Goal: Transaction & Acquisition: Download file/media

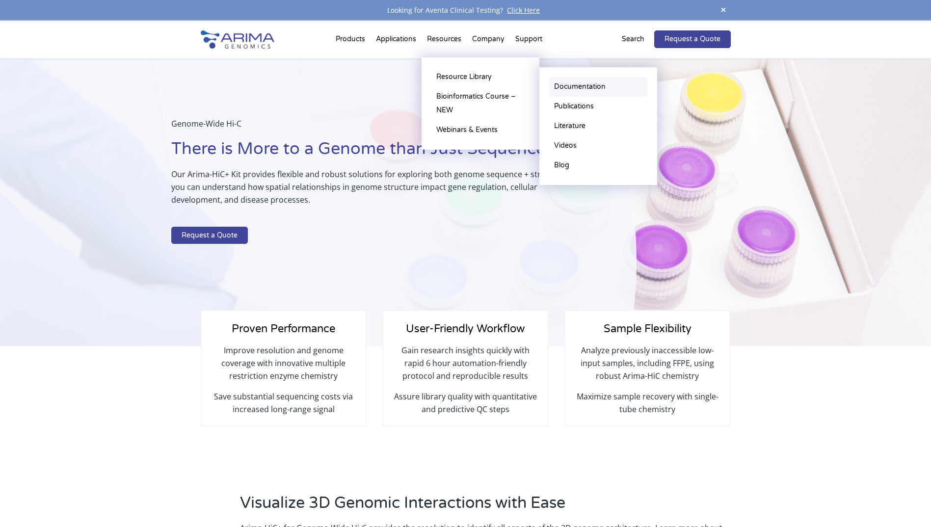
click at [569, 85] on link "Documentation" at bounding box center [598, 87] width 98 height 20
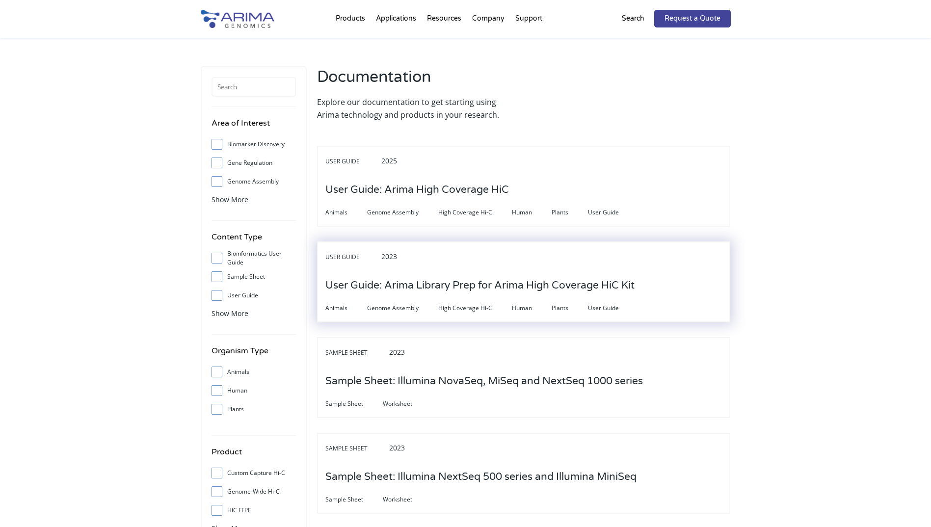
click at [476, 287] on h3 "User Guide: Arima Library Prep for Arima High Coverage HiC Kit" at bounding box center [479, 285] width 309 height 30
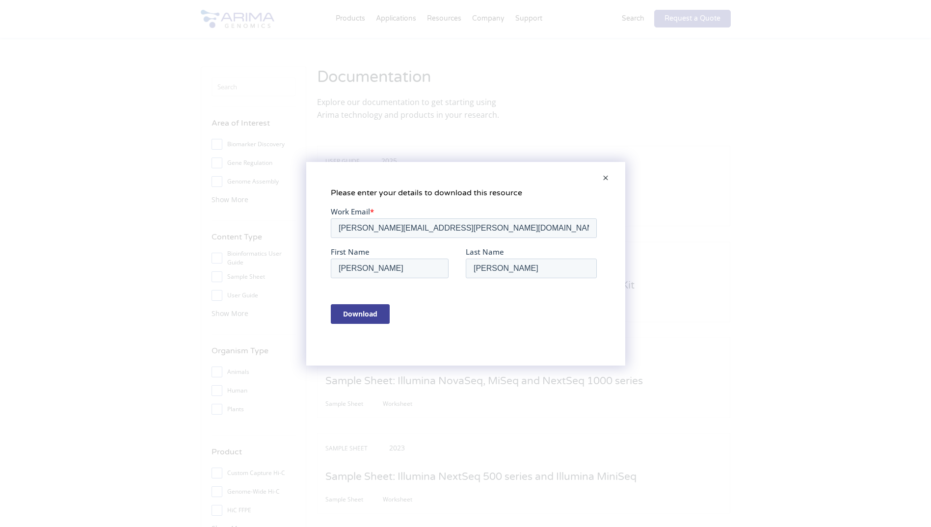
click at [369, 308] on input "Download" at bounding box center [359, 314] width 59 height 20
click at [600, 176] on span at bounding box center [606, 179] width 20 height 24
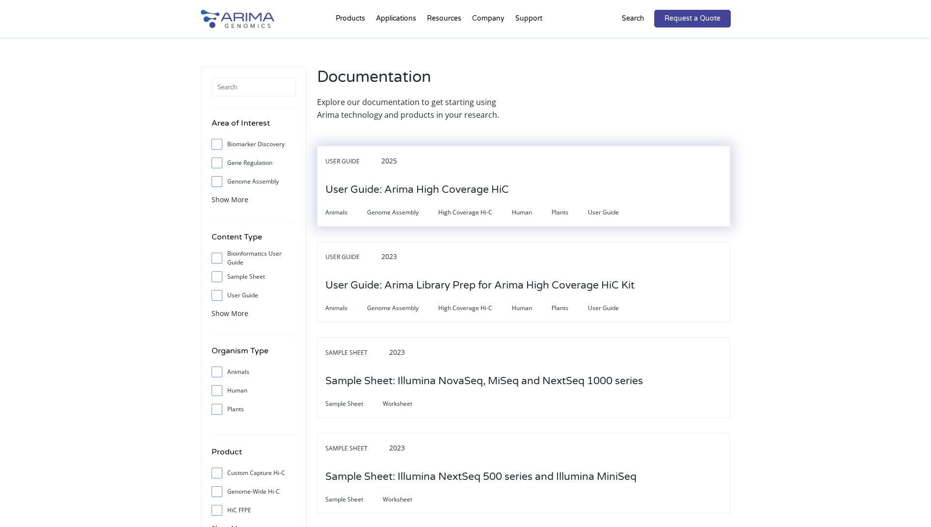
click at [458, 190] on h3 "User Guide: Arima High Coverage HiC" at bounding box center [417, 190] width 184 height 30
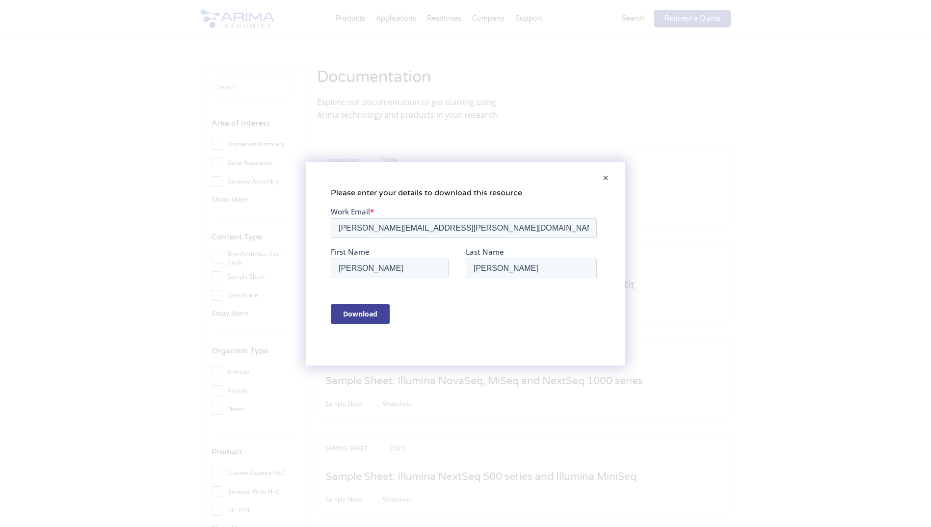
click at [360, 316] on input "Download" at bounding box center [359, 314] width 59 height 20
drag, startPoint x: 602, startPoint y: 177, endPoint x: 506, endPoint y: 345, distance: 193.6
click at [602, 180] on span at bounding box center [606, 179] width 20 height 24
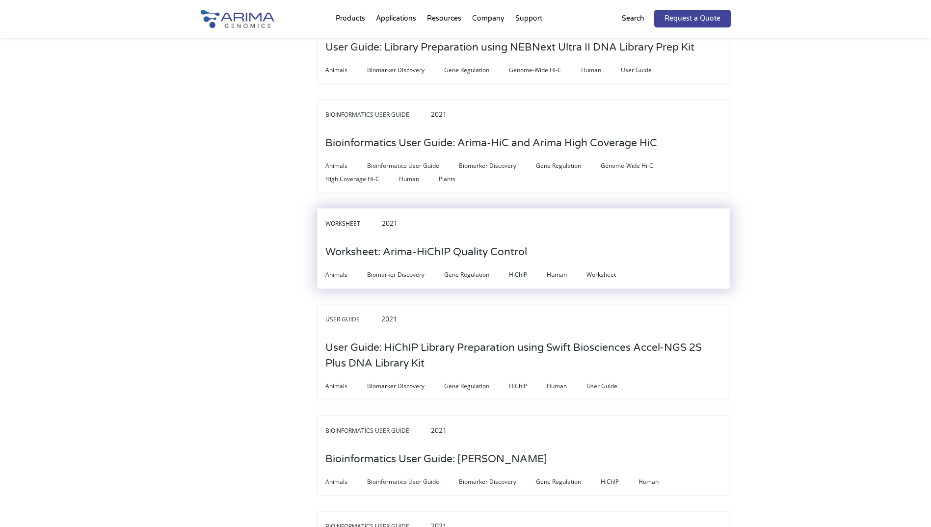
scroll to position [1296, 0]
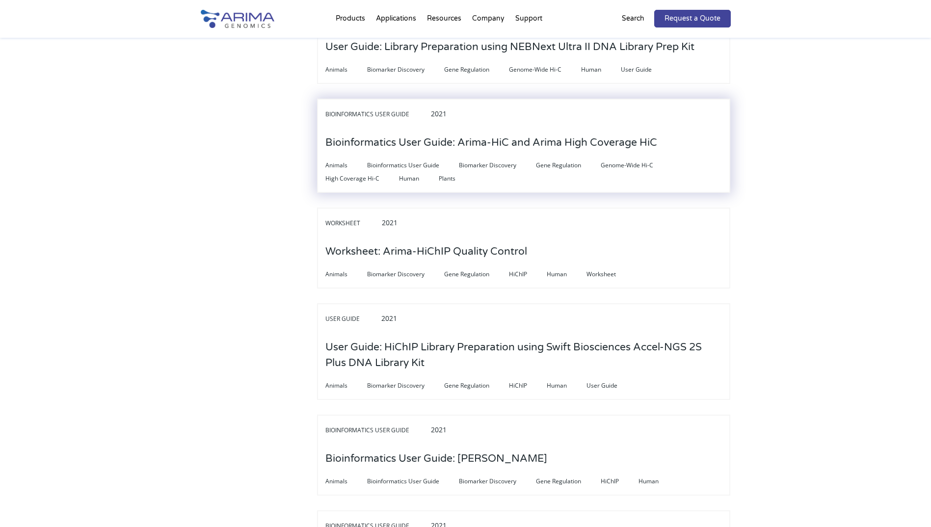
click at [517, 134] on h3 "Bioinformatics User Guide: Arima-HiC and Arima High Coverage HiC" at bounding box center [491, 143] width 332 height 30
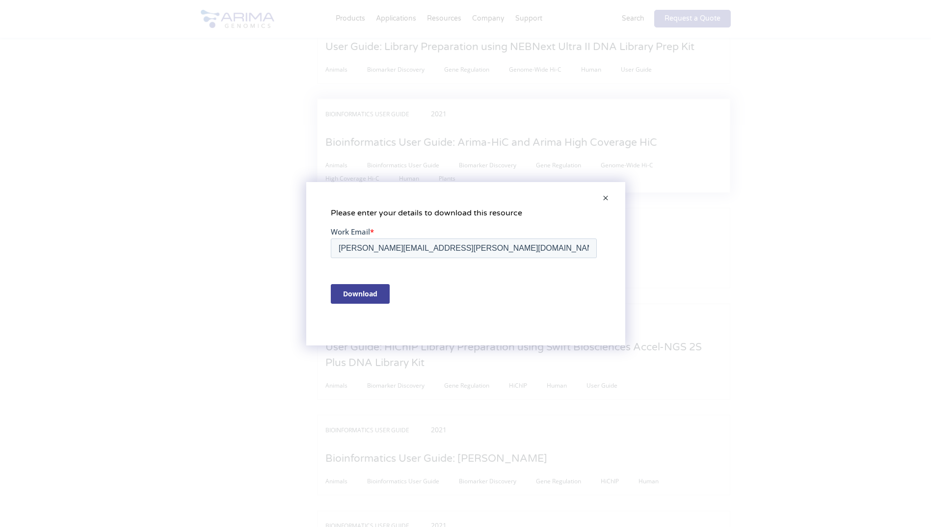
scroll to position [0, 0]
click at [603, 196] on span at bounding box center [606, 199] width 20 height 24
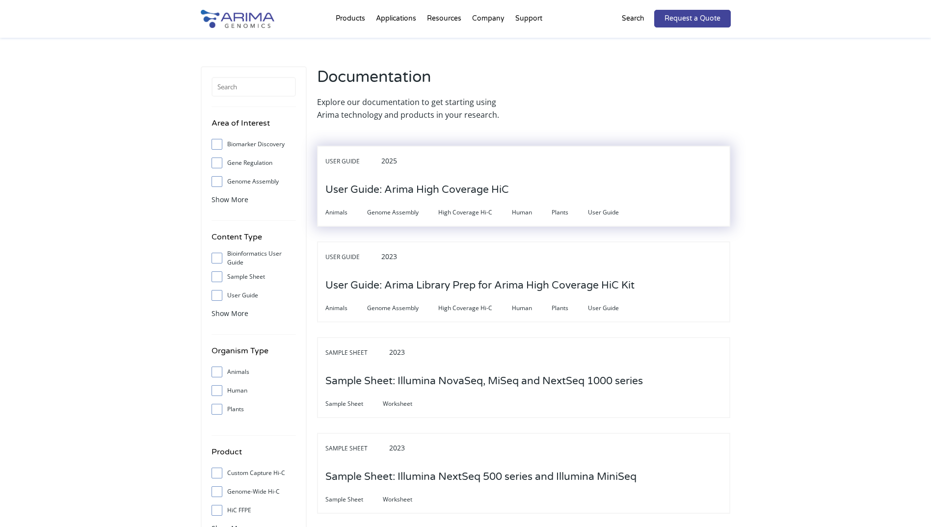
click at [459, 189] on h3 "User Guide: Arima High Coverage HiC" at bounding box center [417, 190] width 184 height 30
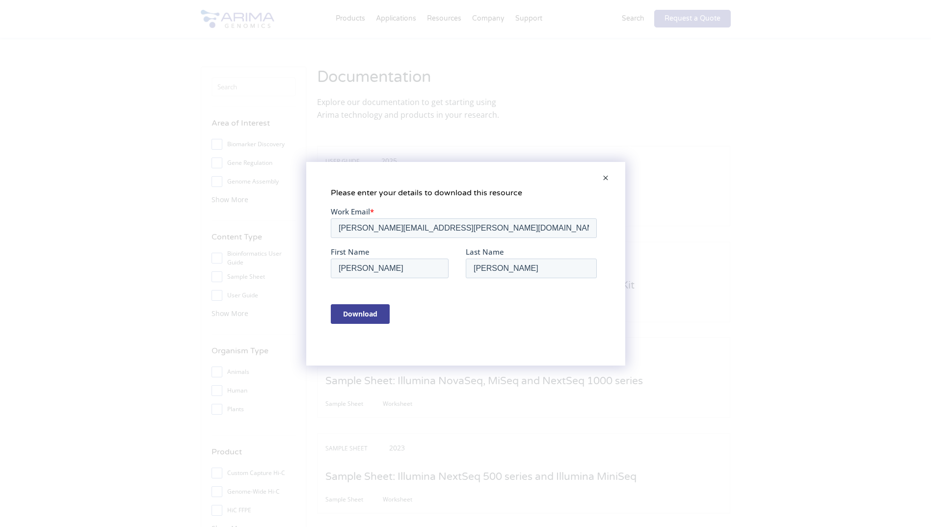
click at [336, 303] on div "Download" at bounding box center [465, 313] width 270 height 36
click at [354, 312] on input "Download" at bounding box center [359, 314] width 59 height 20
